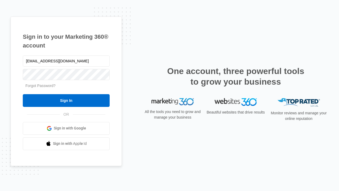
type input "[EMAIL_ADDRESS][DOMAIN_NAME]"
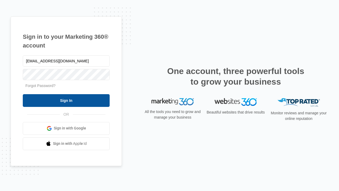
click at [66, 100] on input "Sign In" at bounding box center [66, 100] width 87 height 13
